Goal: Use online tool/utility: Utilize a website feature to perform a specific function

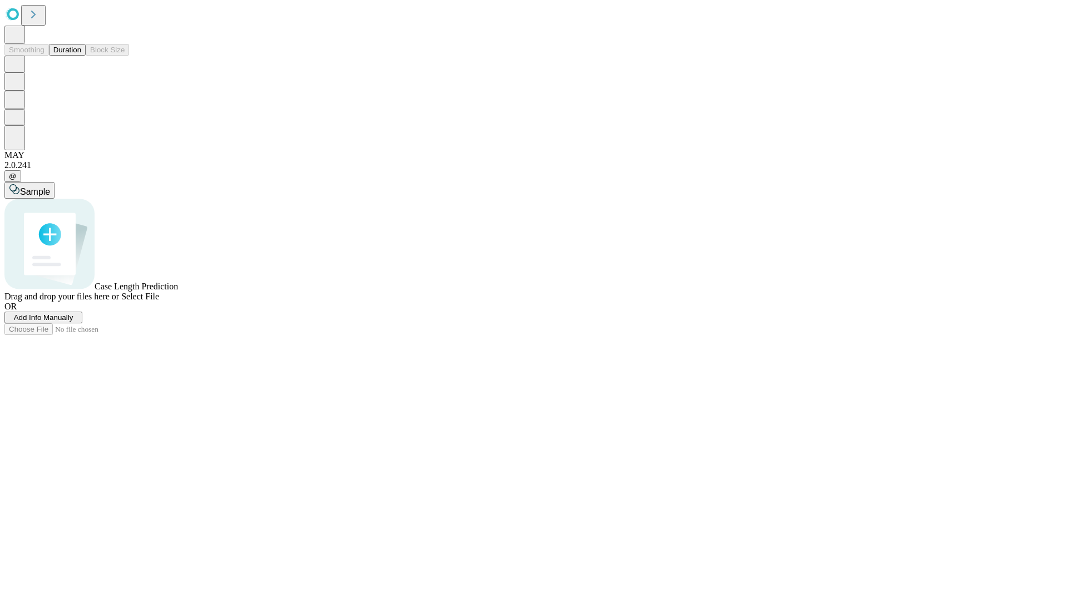
click at [81, 56] on button "Duration" at bounding box center [67, 50] width 37 height 12
click at [50, 187] on span "Sample" at bounding box center [35, 191] width 30 height 9
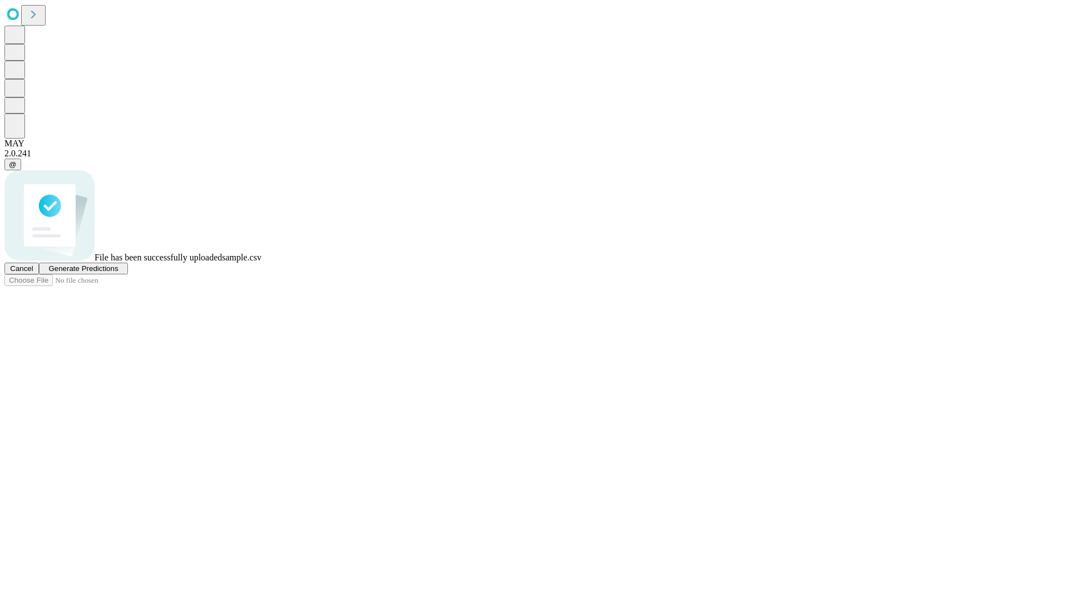
click at [118, 273] on span "Generate Predictions" at bounding box center [83, 268] width 70 height 8
